Goal: Information Seeking & Learning: Learn about a topic

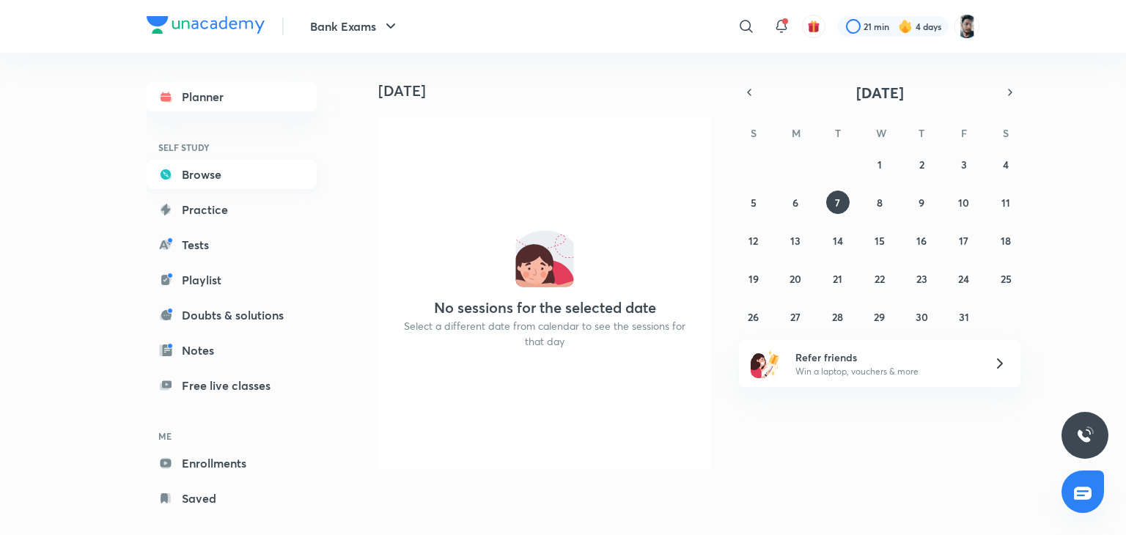
click at [221, 180] on link "Browse" at bounding box center [232, 174] width 170 height 29
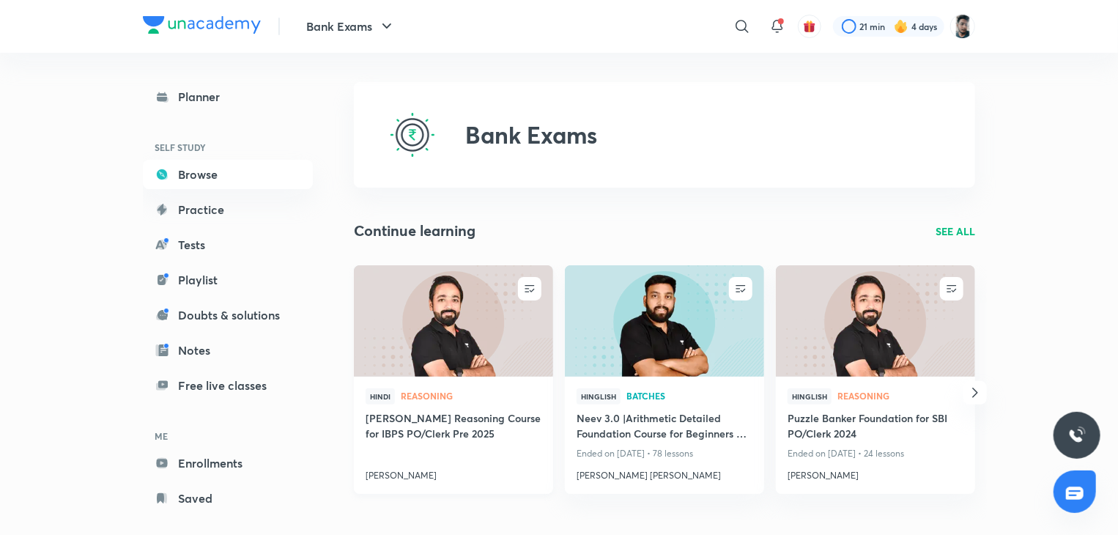
click at [429, 422] on h4 "[PERSON_NAME] Reasoning Course for IBPS PO/Clerk Pre 2025" at bounding box center [454, 427] width 176 height 34
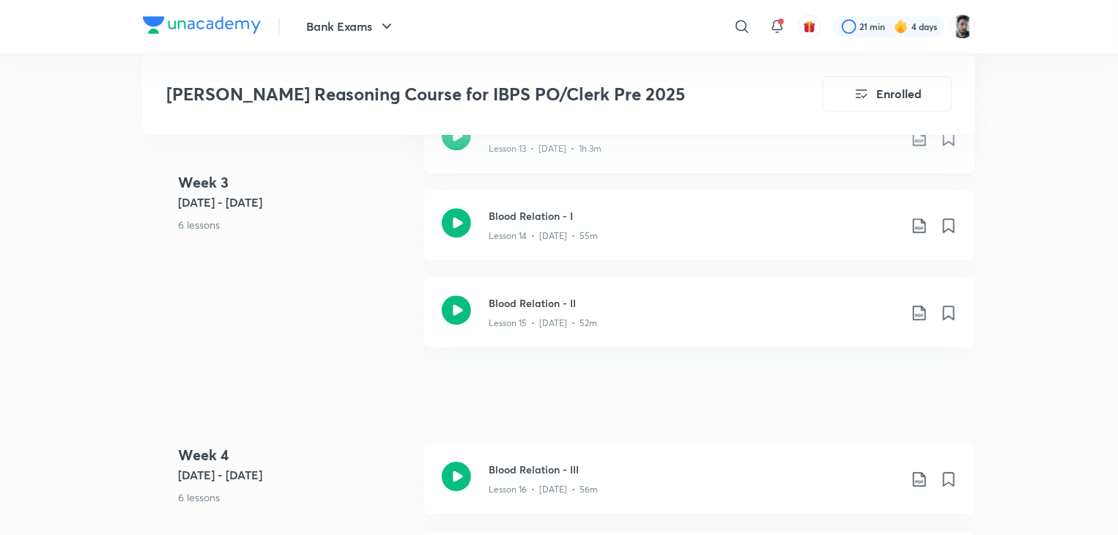
scroll to position [2130, 0]
click at [460, 209] on icon at bounding box center [456, 223] width 29 height 29
